Goal: Task Accomplishment & Management: Manage account settings

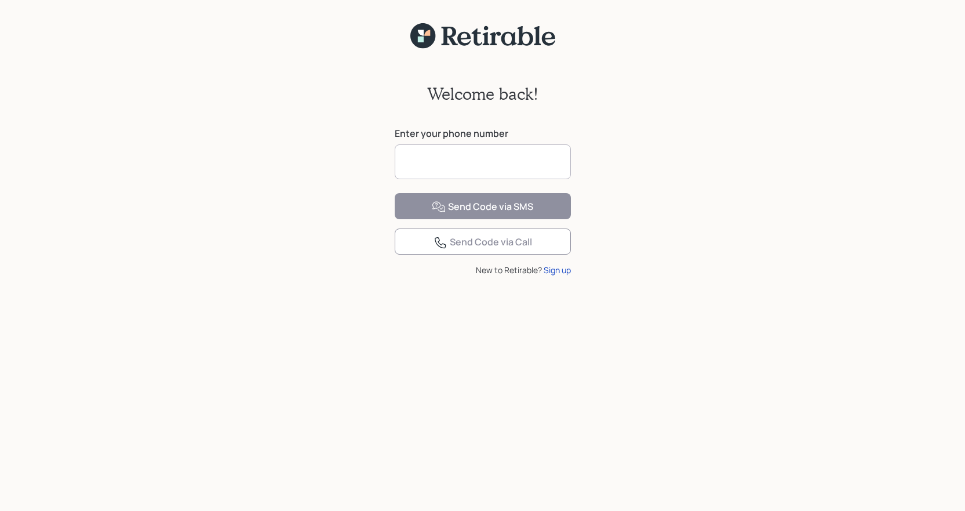
click at [506, 158] on input at bounding box center [483, 161] width 176 height 35
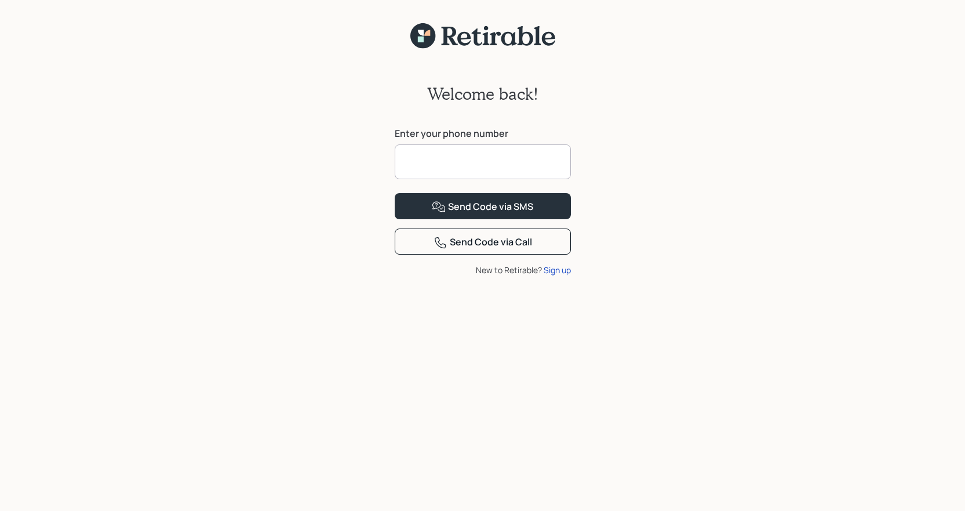
click at [451, 153] on input at bounding box center [483, 161] width 176 height 35
type input "**********"
click at [395, 193] on button "Send Code via SMS" at bounding box center [483, 206] width 176 height 26
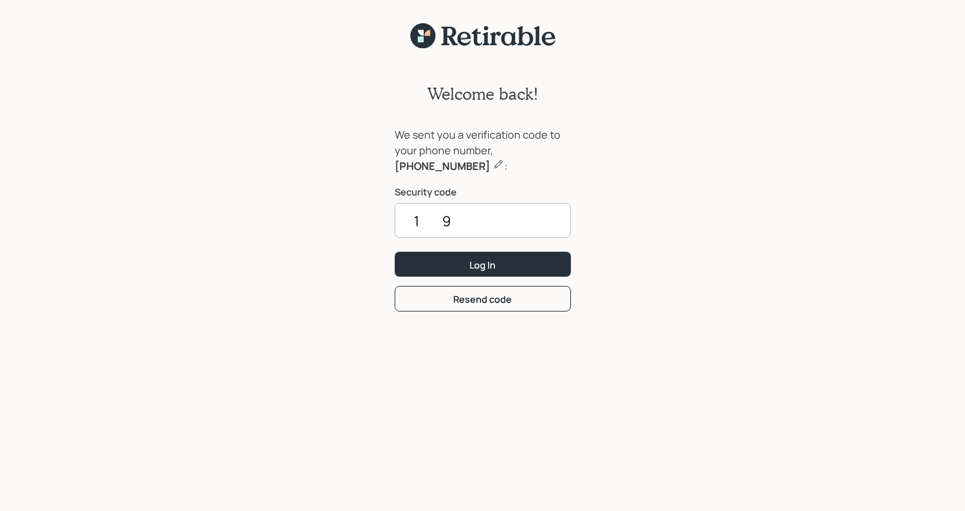
type input "1"
type input "8225"
click at [395, 251] on button "Log In" at bounding box center [483, 263] width 176 height 25
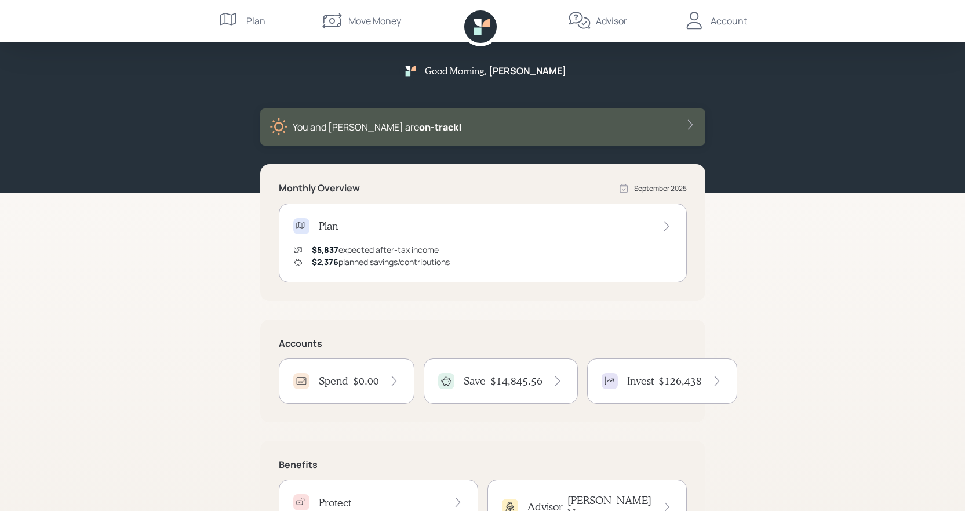
scroll to position [72, 0]
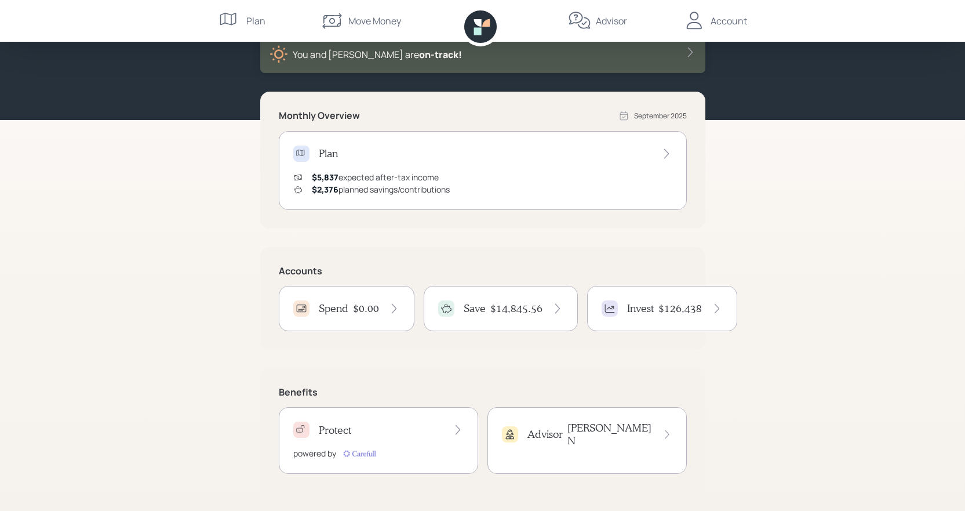
click at [552, 305] on icon at bounding box center [558, 308] width 12 height 12
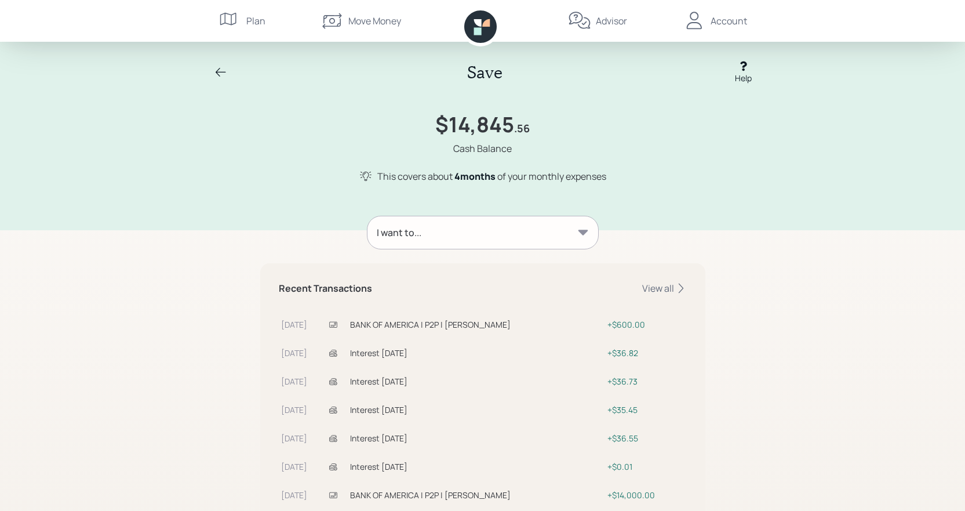
click at [221, 71] on icon at bounding box center [221, 72] width 14 height 14
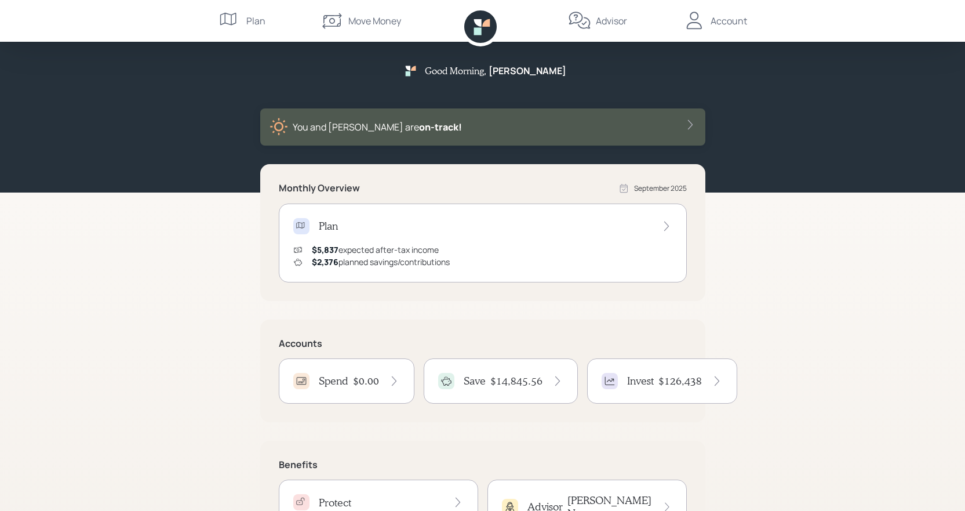
scroll to position [72, 0]
